Goal: Share content

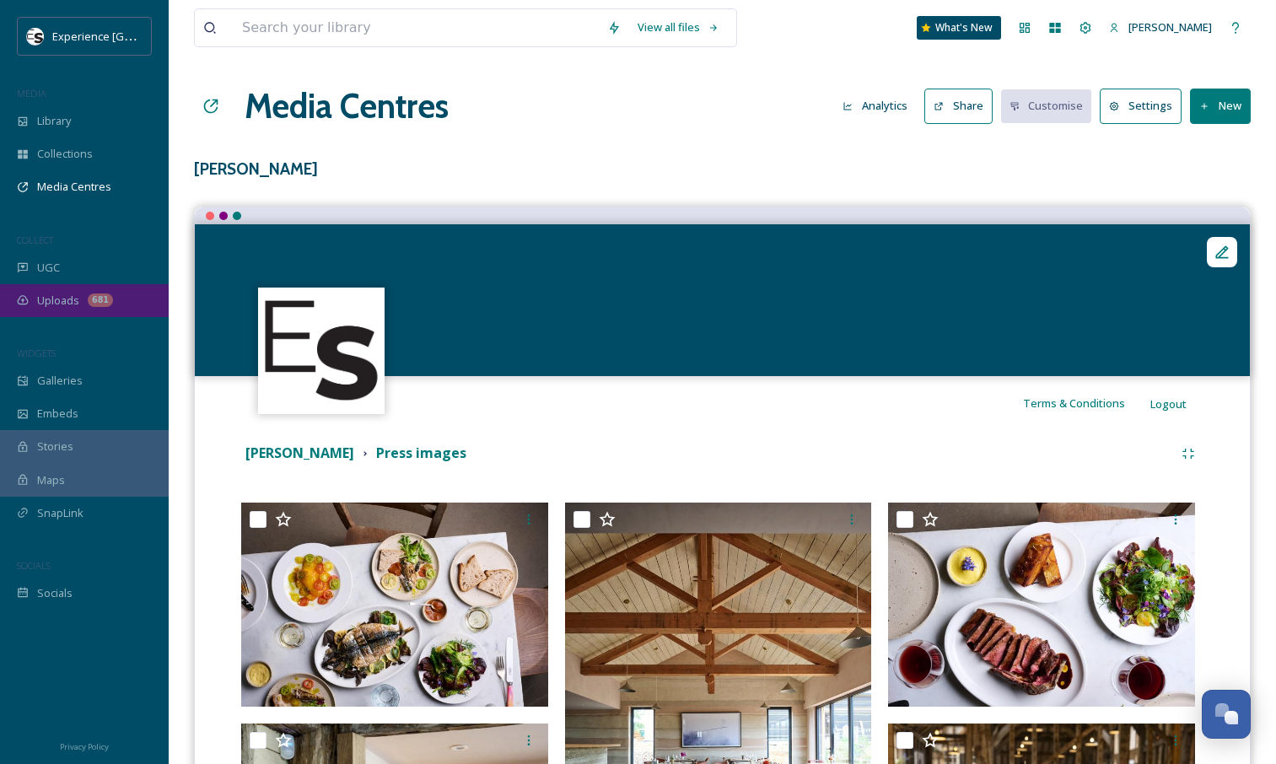
click at [42, 301] on span "Uploads" at bounding box center [58, 301] width 42 height 16
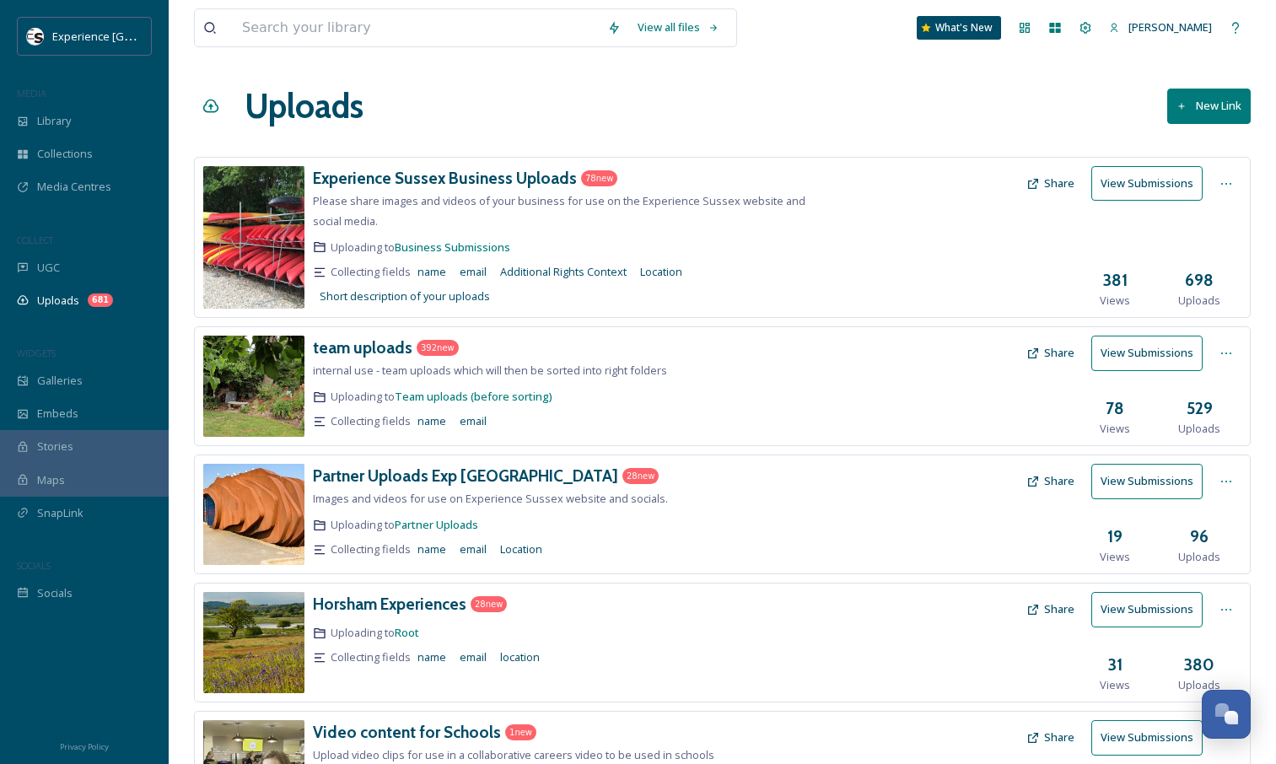
click at [1049, 181] on button "Share" at bounding box center [1050, 183] width 65 height 33
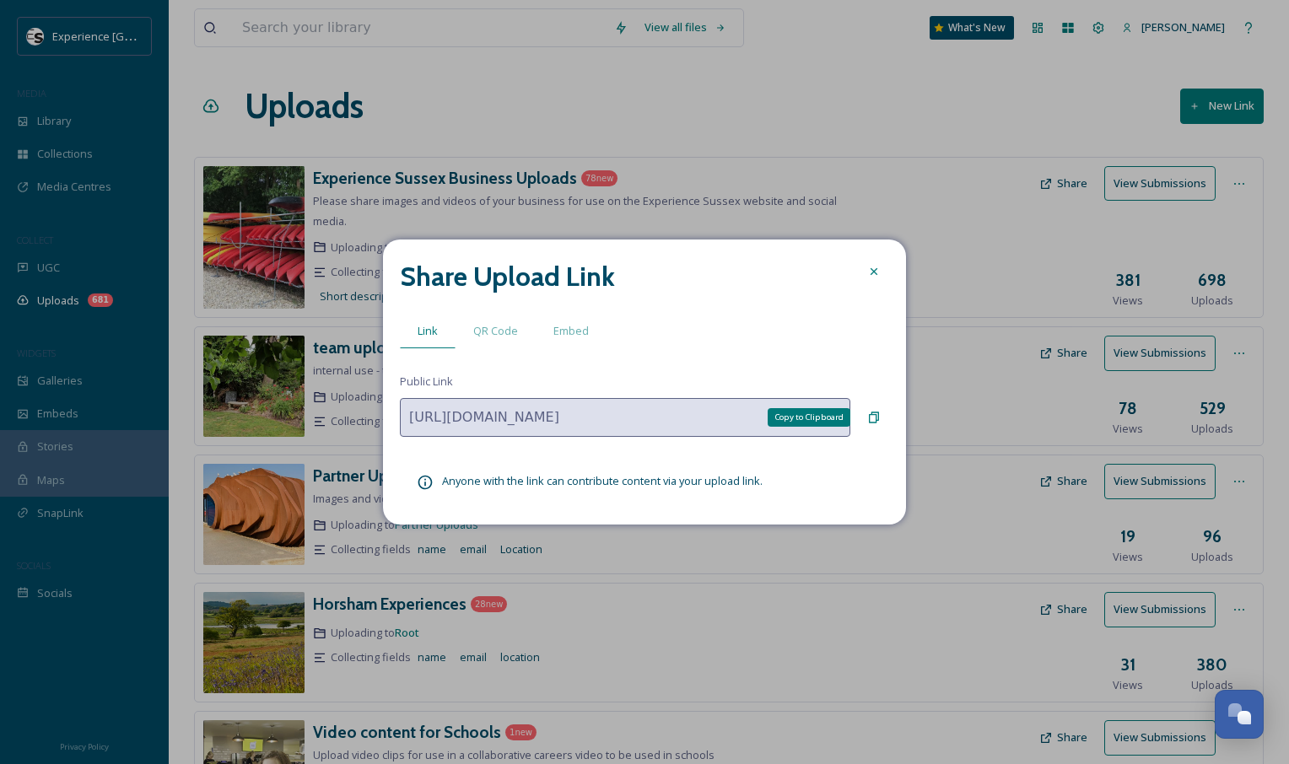
click at [870, 418] on icon at bounding box center [874, 418] width 10 height 11
click at [874, 268] on icon at bounding box center [873, 271] width 13 height 13
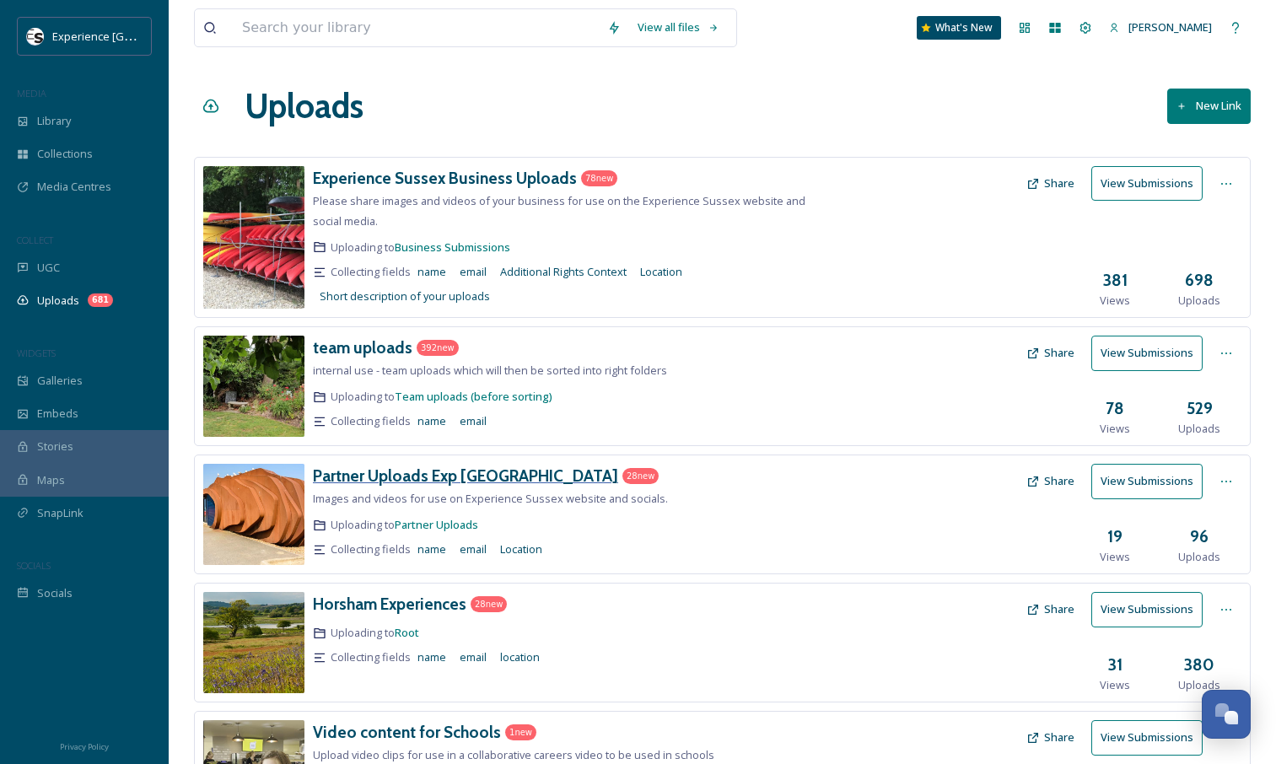
click at [450, 472] on h3 "Partner Uploads Exp [GEOGRAPHIC_DATA]" at bounding box center [465, 476] width 305 height 20
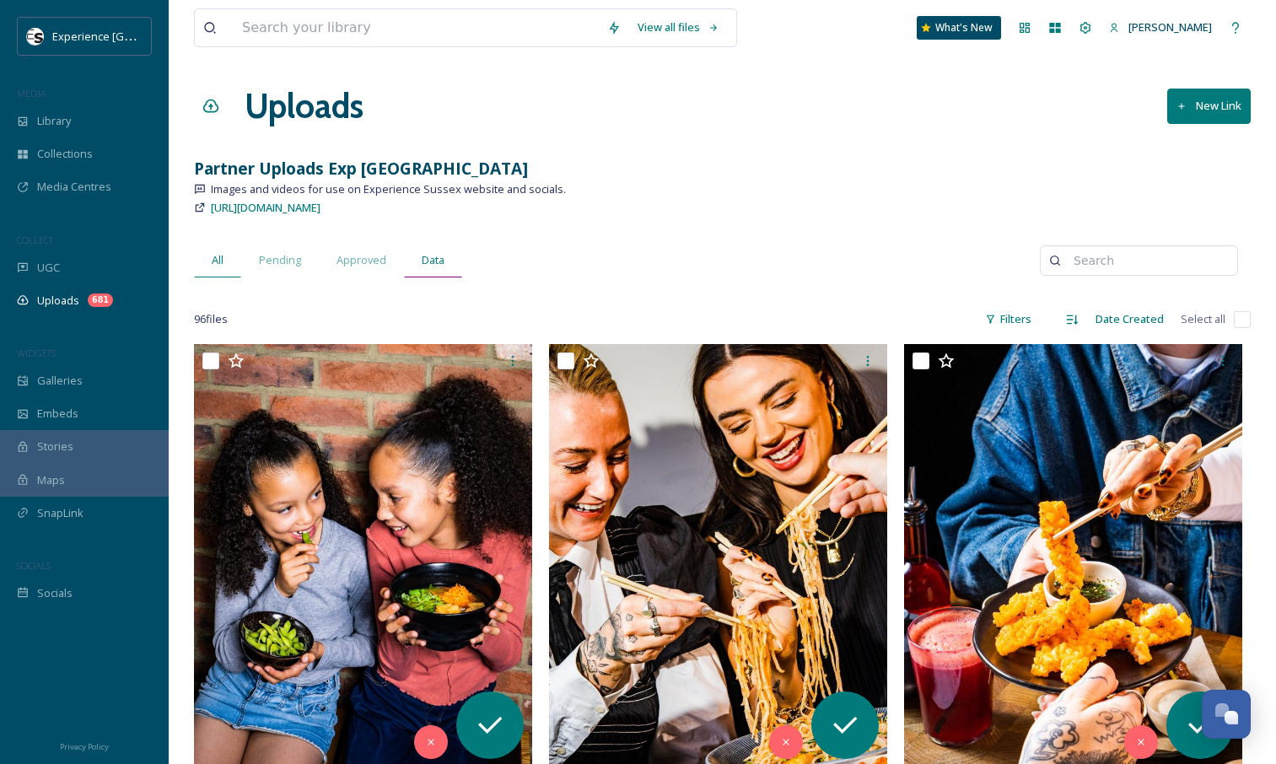
click at [422, 261] on span "Data" at bounding box center [433, 260] width 23 height 16
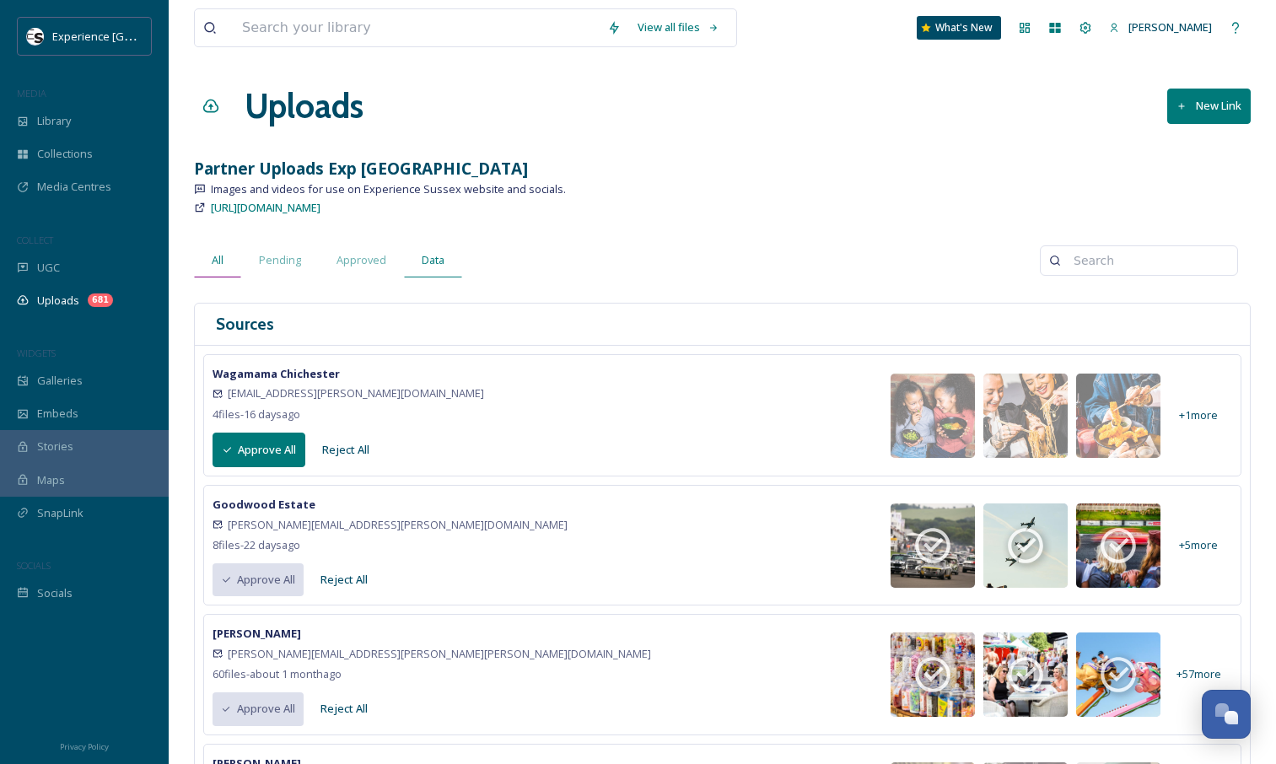
click at [211, 269] on div "All" at bounding box center [217, 260] width 47 height 35
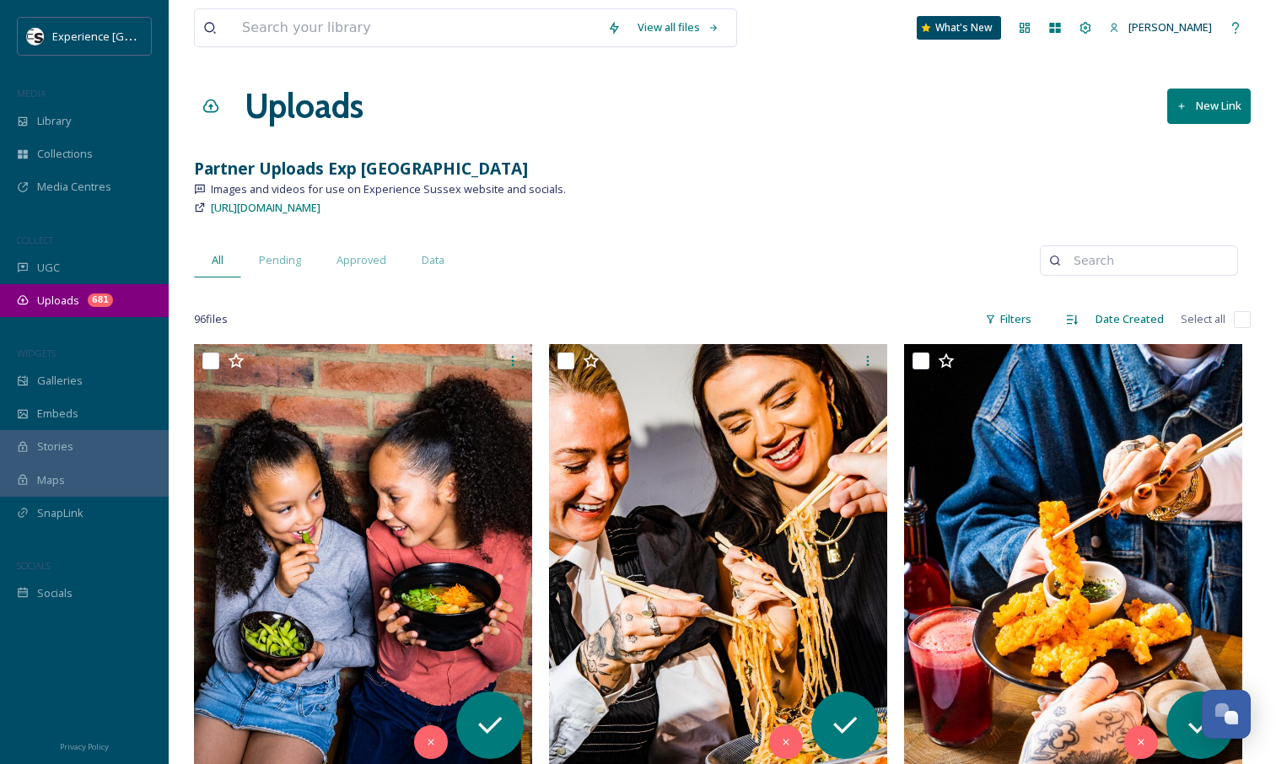
click at [74, 294] on span "Uploads" at bounding box center [58, 301] width 42 height 16
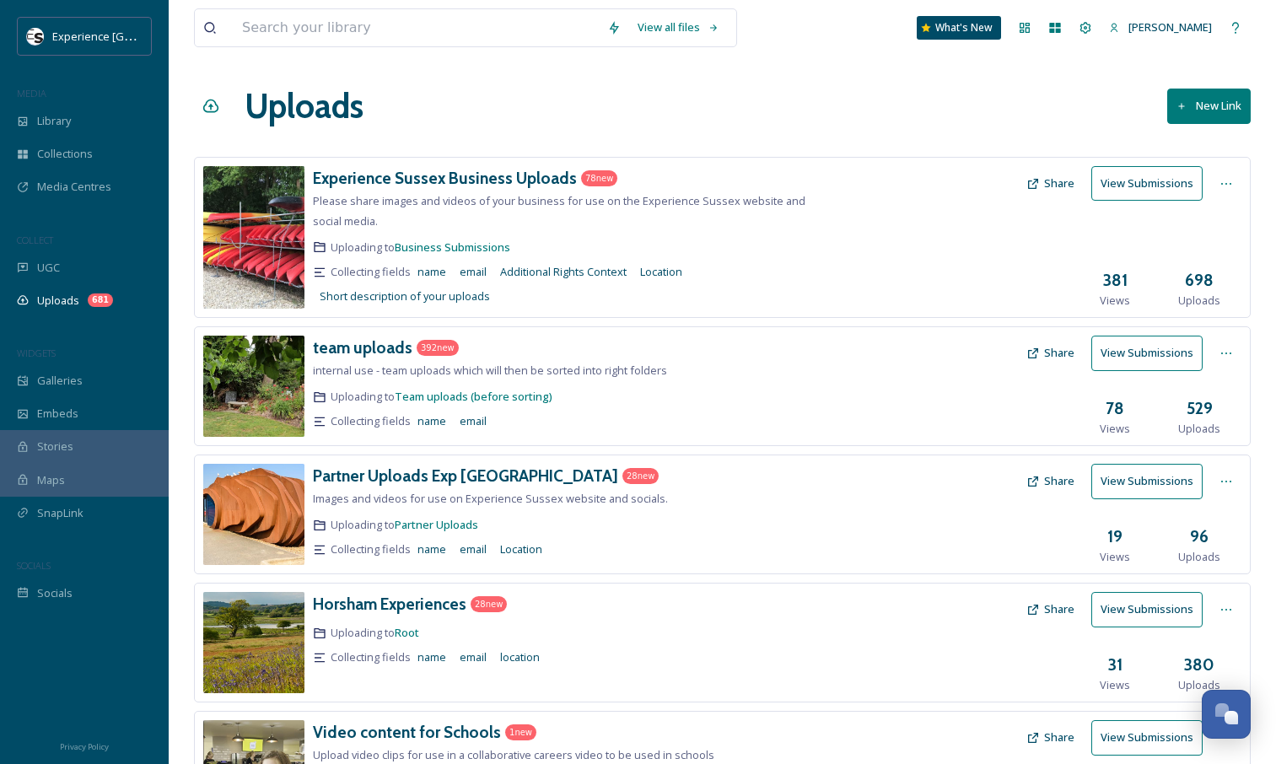
click at [1050, 481] on button "Share" at bounding box center [1050, 481] width 65 height 33
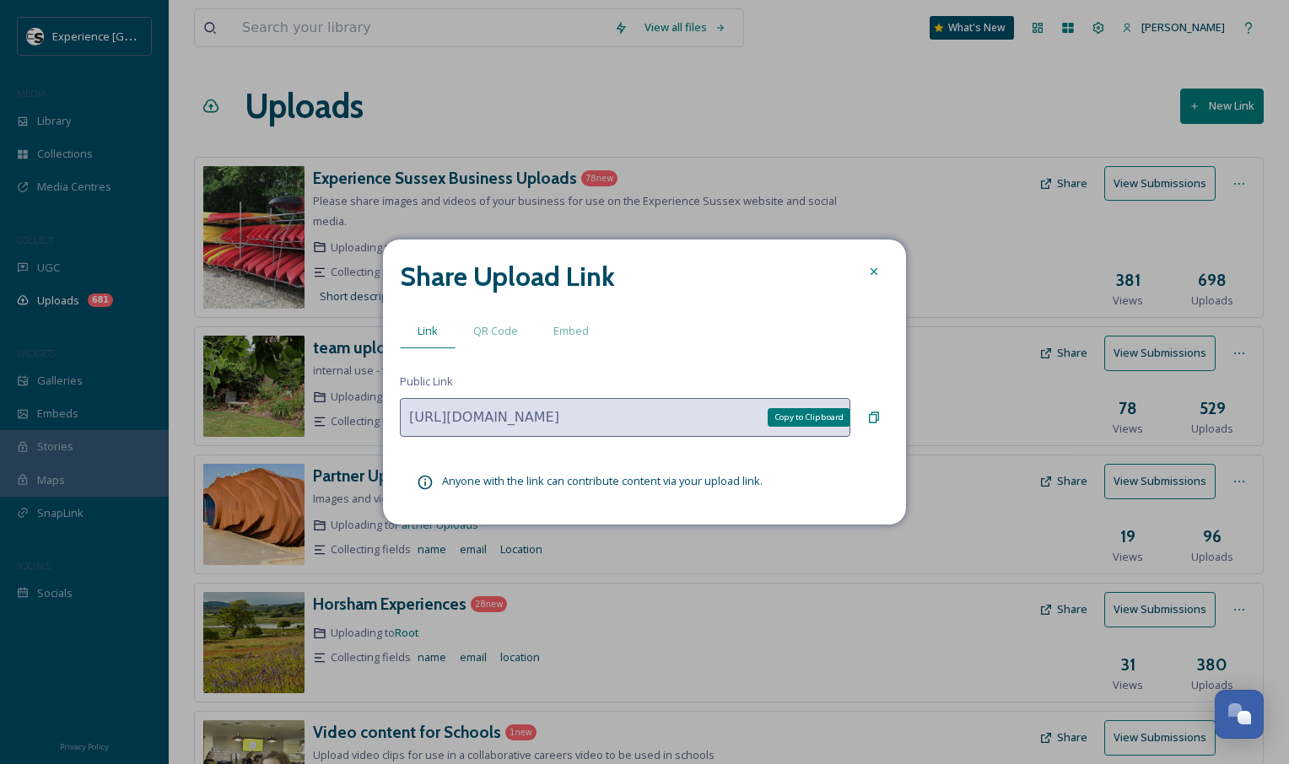
click at [872, 420] on icon at bounding box center [873, 417] width 13 height 13
click at [872, 269] on icon at bounding box center [874, 271] width 7 height 7
